Goal: Find specific page/section

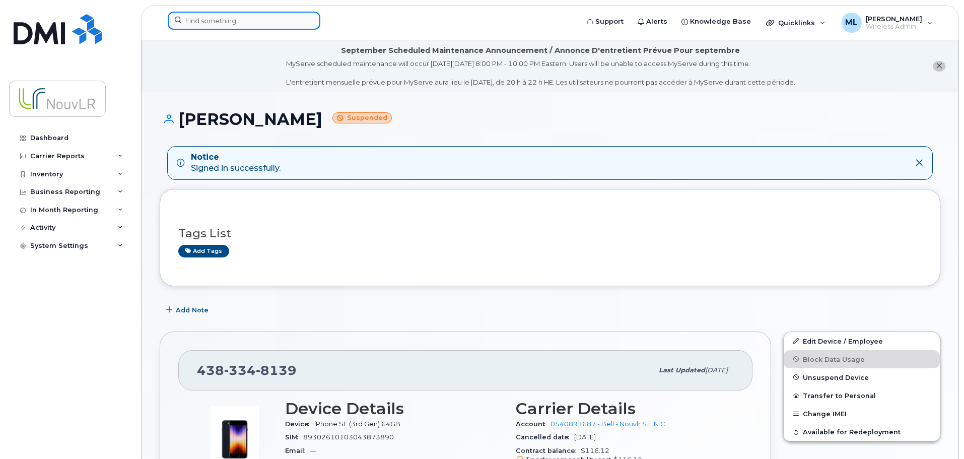
click at [232, 22] on input at bounding box center [244, 21] width 153 height 18
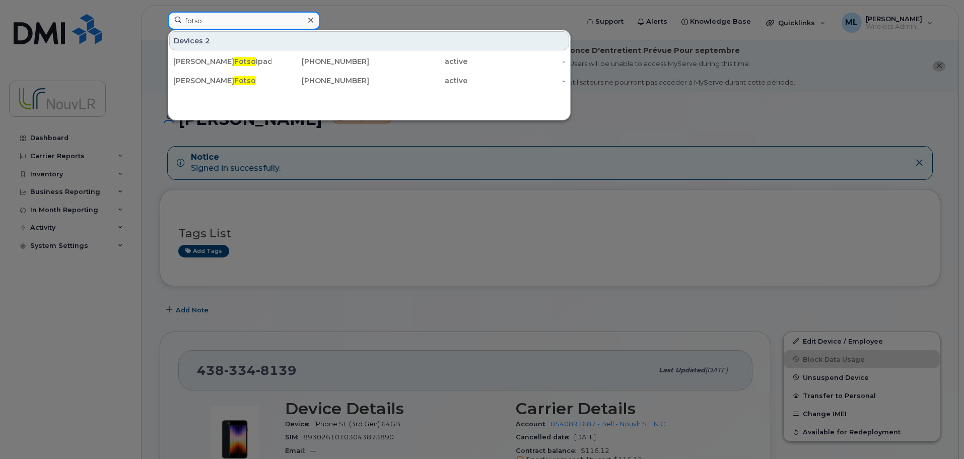
type input "fotso"
